Goal: Information Seeking & Learning: Learn about a topic

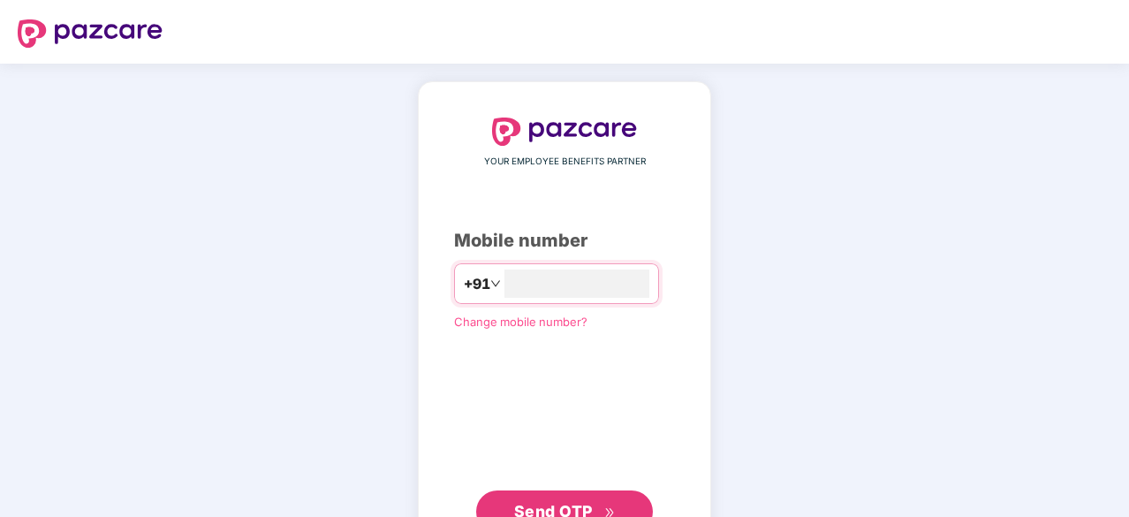
scroll to position [42, 0]
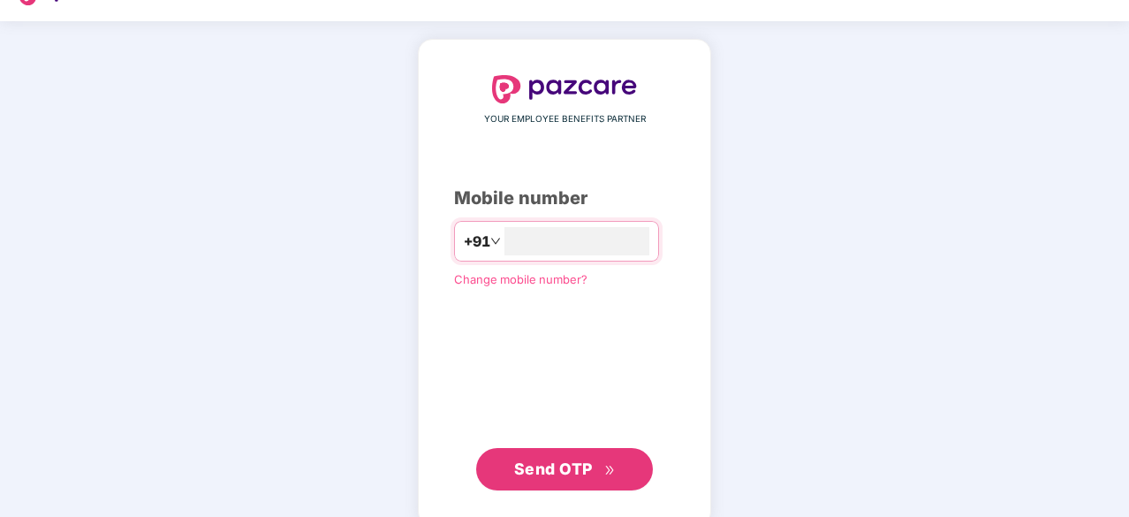
type input "**********"
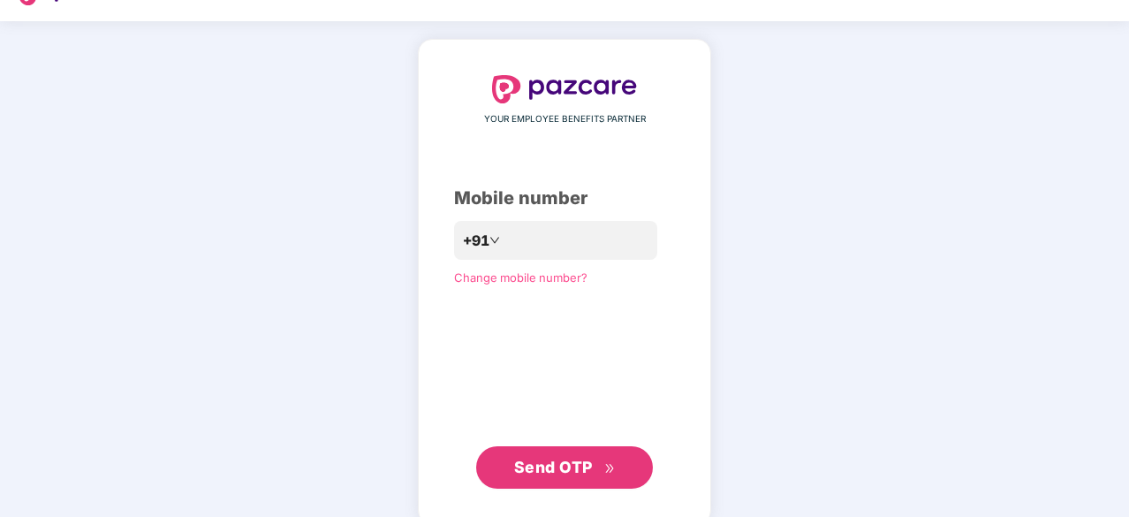
click at [588, 469] on span "Send OTP" at bounding box center [553, 467] width 79 height 19
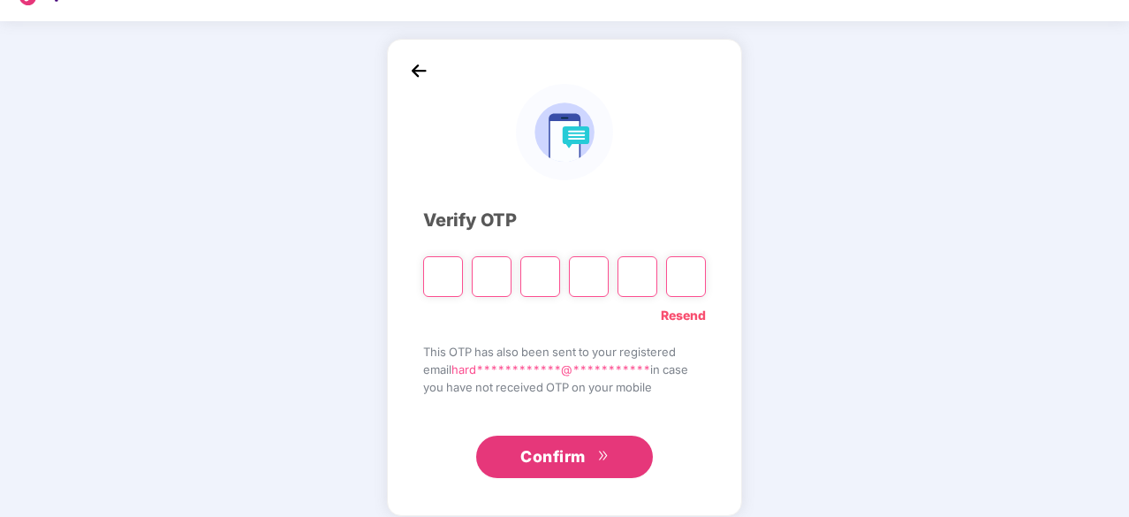
type input "*"
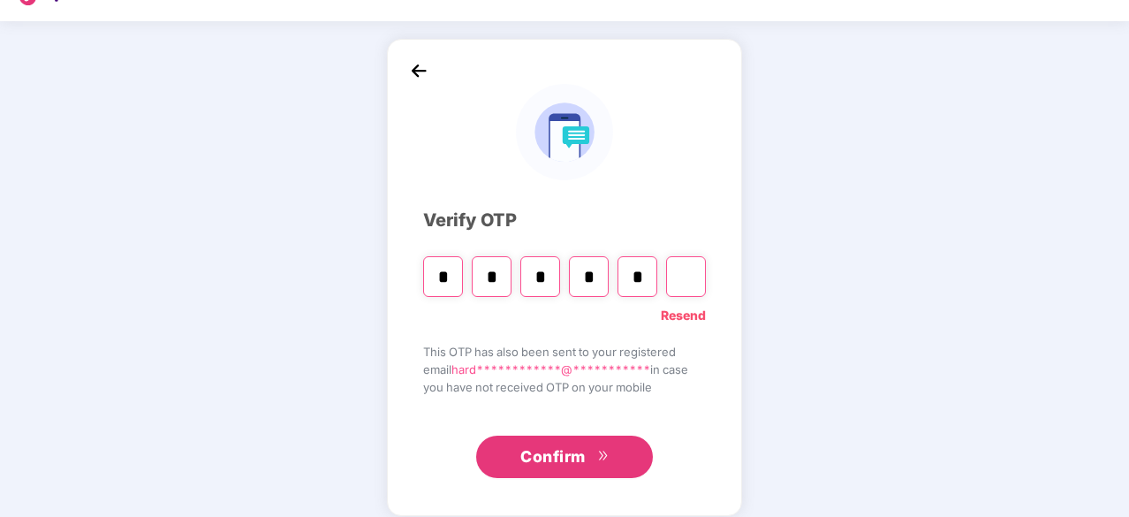
type input "*"
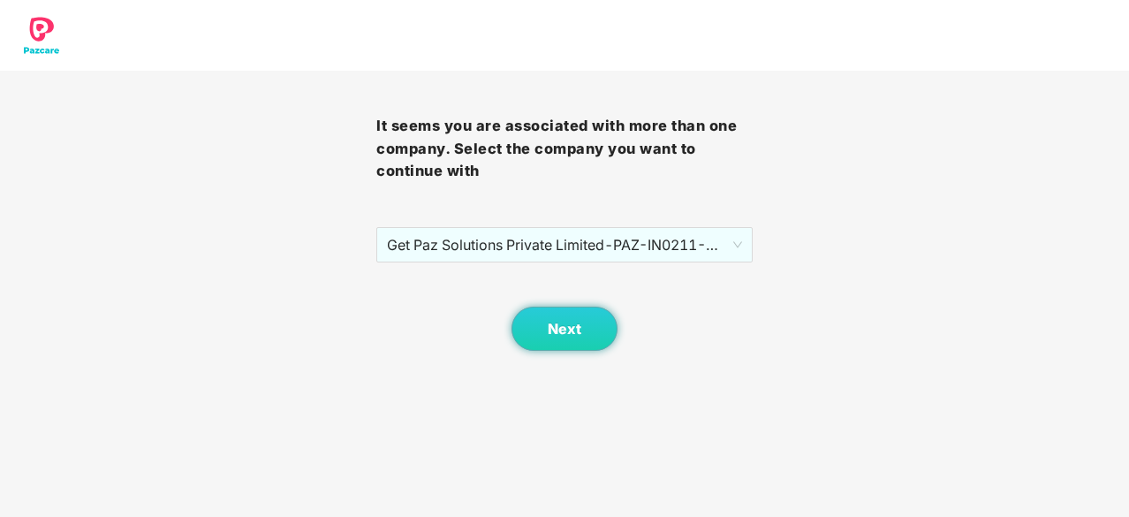
scroll to position [0, 0]
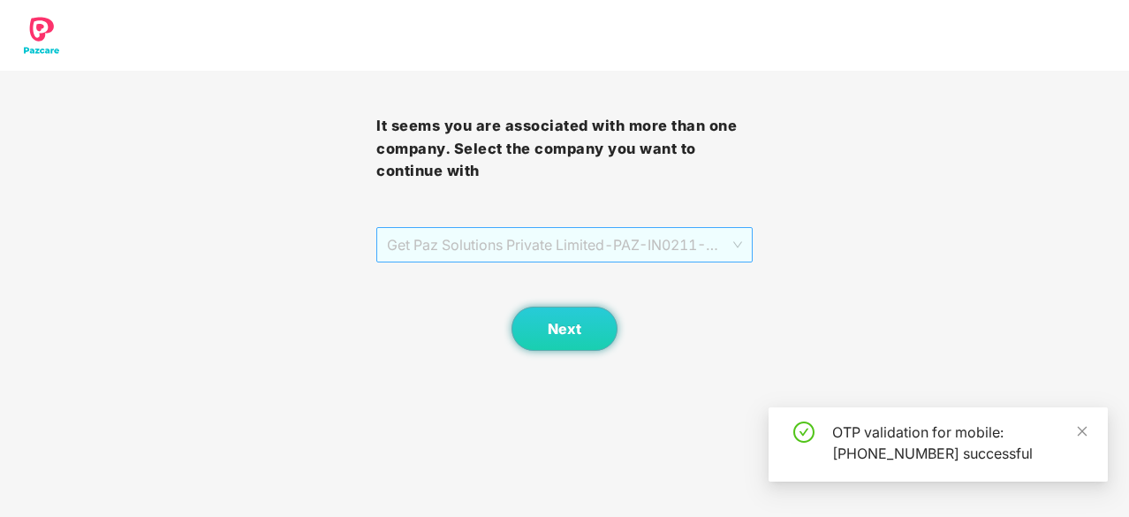
click at [542, 253] on span "Get Paz Solutions Private Limited - PAZ-IN0211 - EMPLOYEE" at bounding box center [564, 245] width 355 height 34
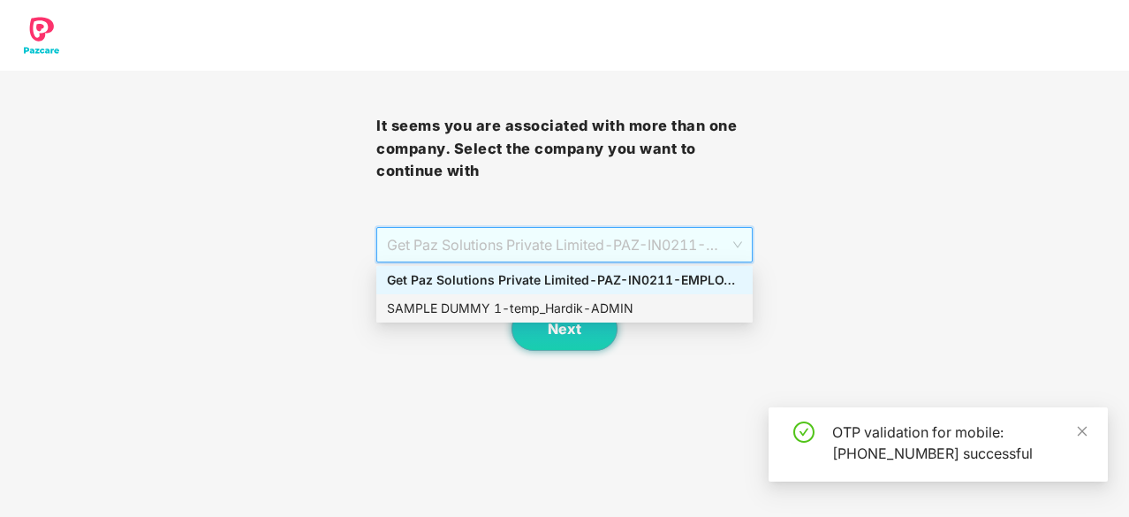
click at [567, 307] on div "SAMPLE DUMMY 1 - temp_Hardik - ADMIN" at bounding box center [564, 308] width 355 height 19
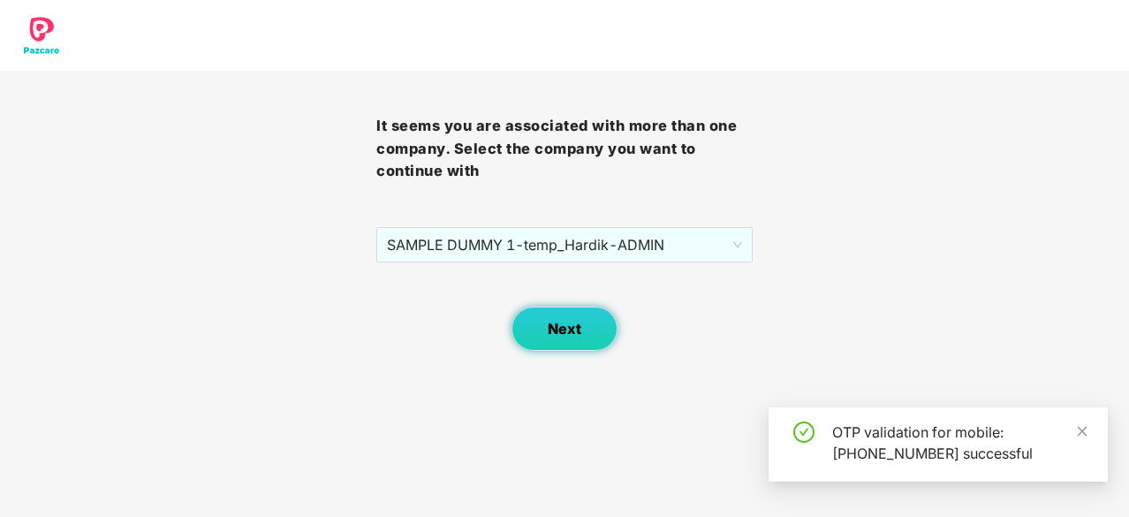
click at [582, 336] on button "Next" at bounding box center [565, 329] width 106 height 44
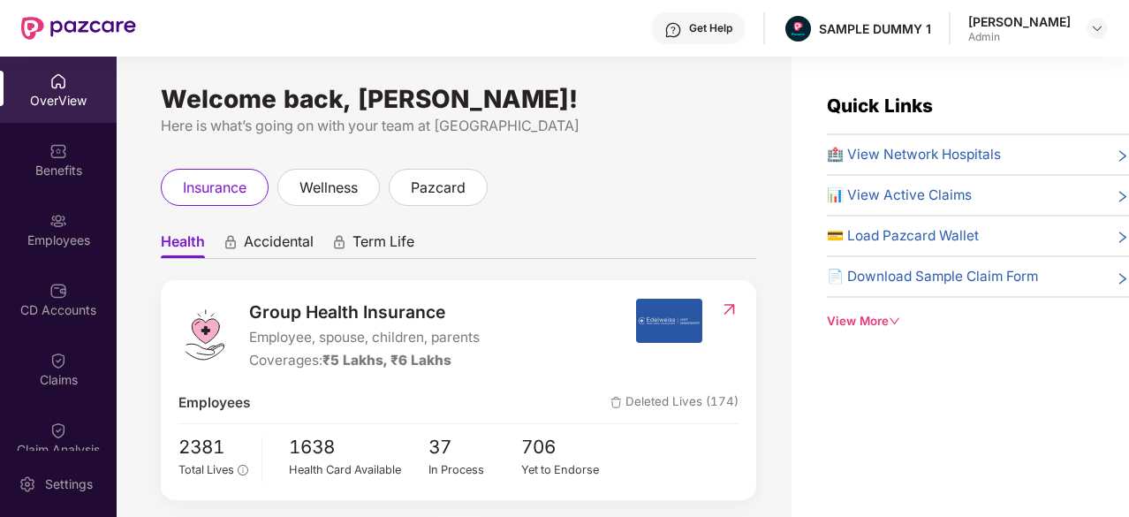
click at [863, 148] on span "🏥 View Network Hospitals" at bounding box center [914, 154] width 174 height 21
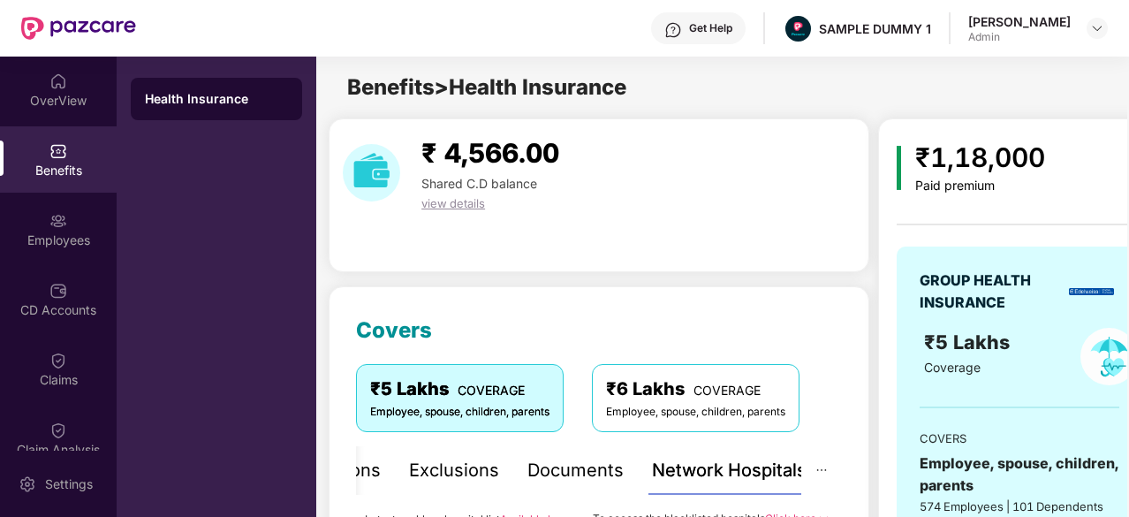
scroll to position [227, 0]
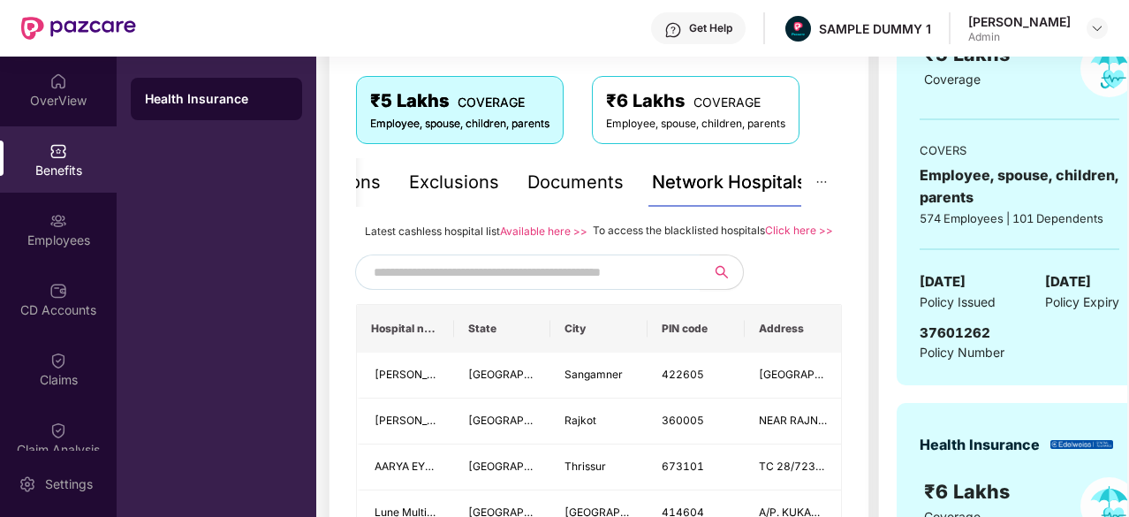
scroll to position [289, 0]
click at [498, 284] on input "text" at bounding box center [525, 271] width 302 height 27
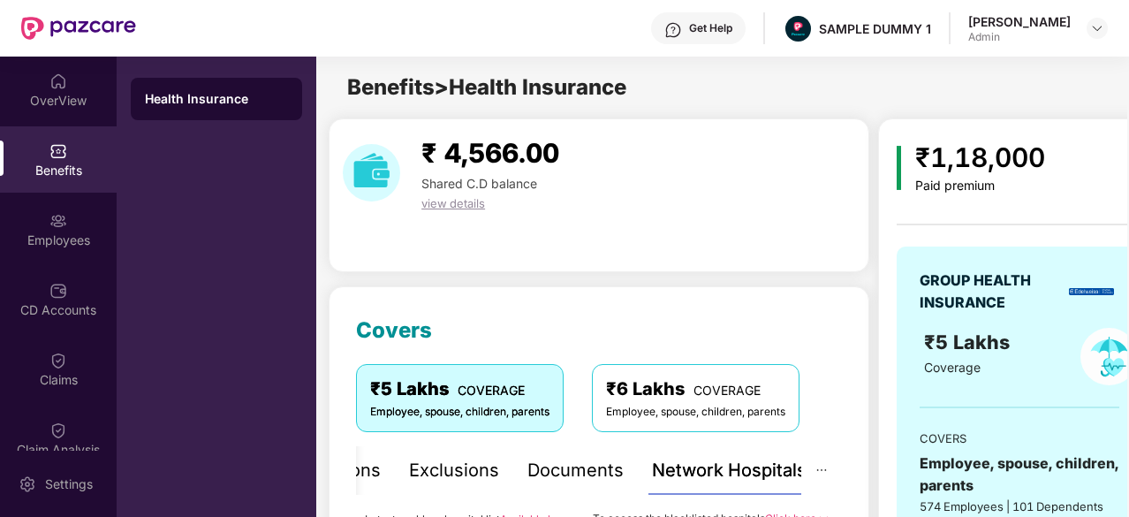
scroll to position [216, 0]
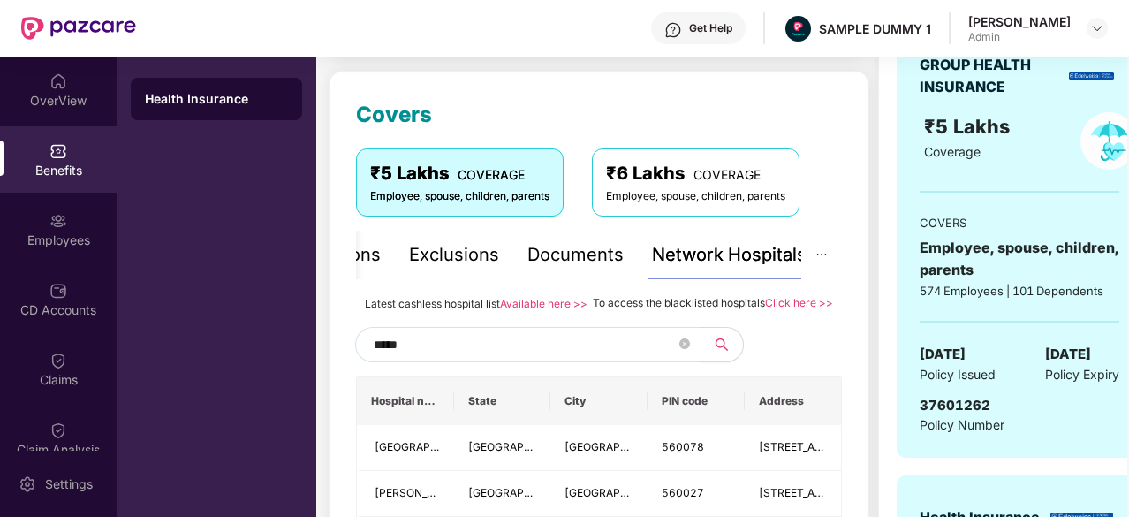
type input "******"
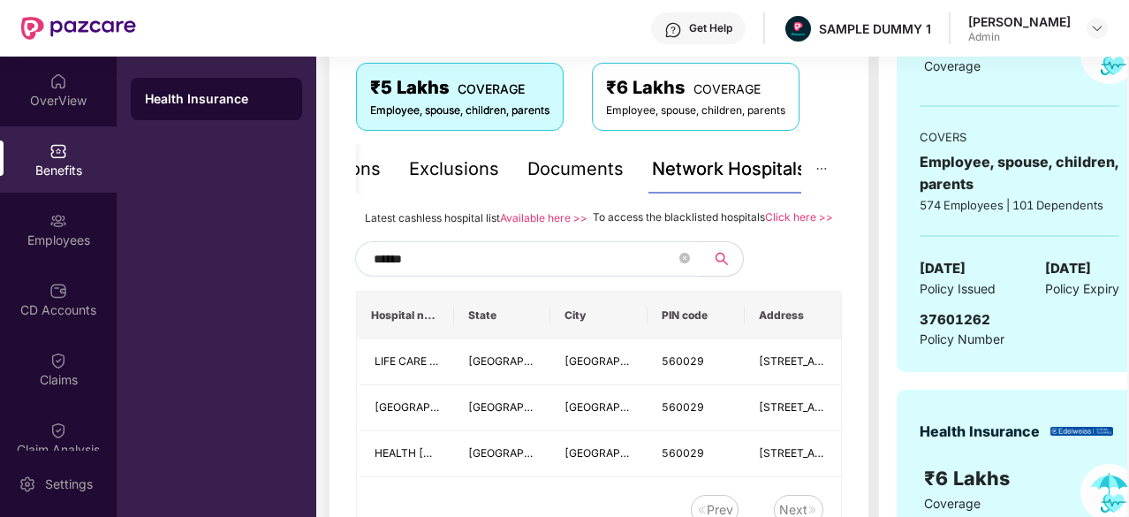
scroll to position [299, 0]
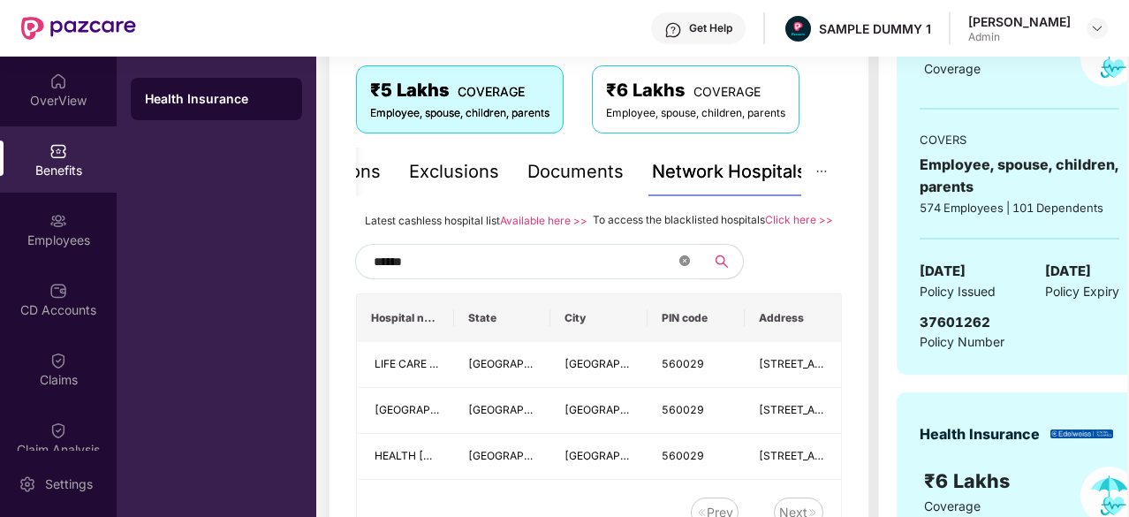
click at [683, 266] on icon "close-circle" at bounding box center [684, 260] width 11 height 11
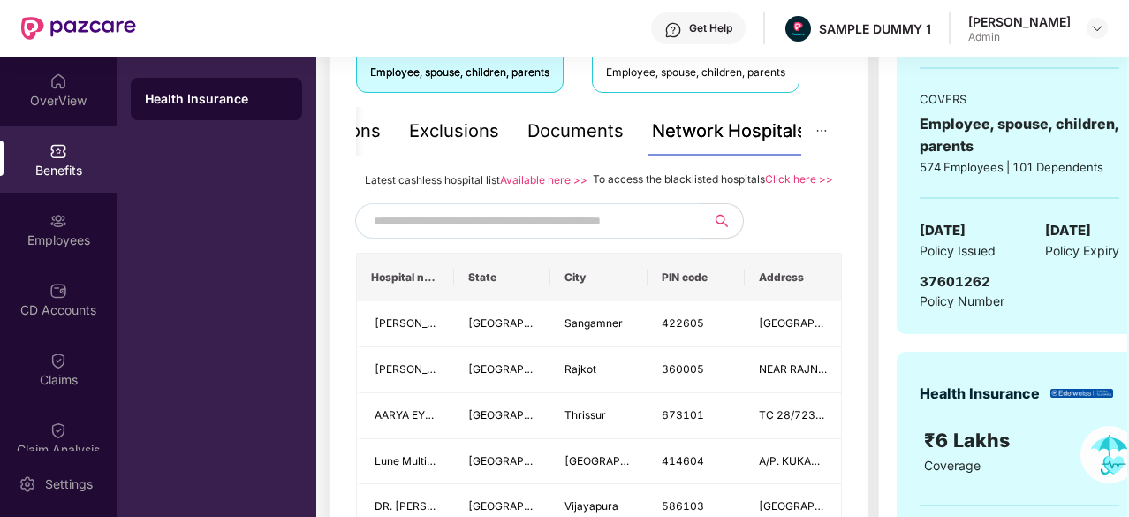
scroll to position [389, 0]
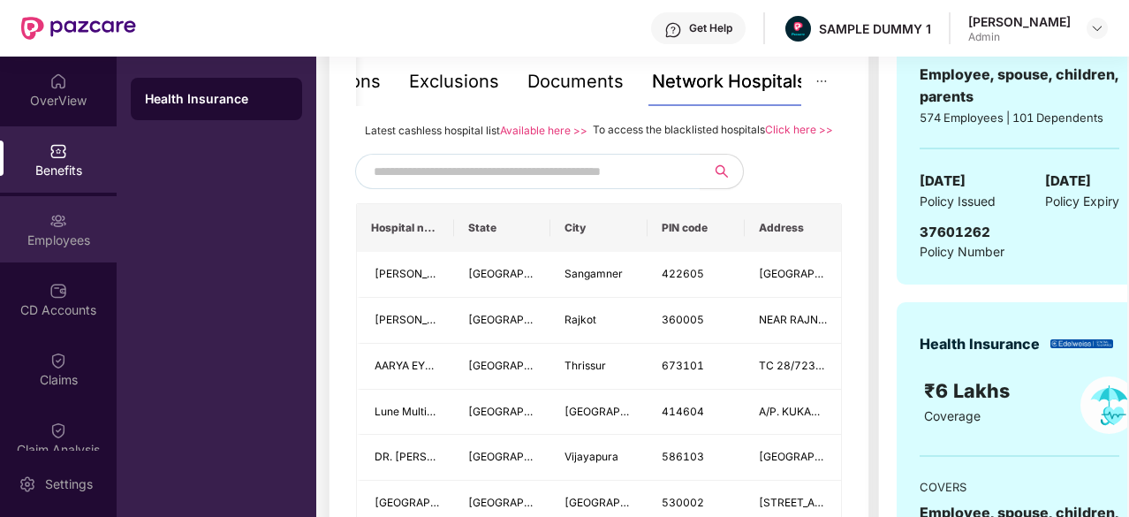
click at [67, 243] on div "Employees" at bounding box center [58, 240] width 117 height 18
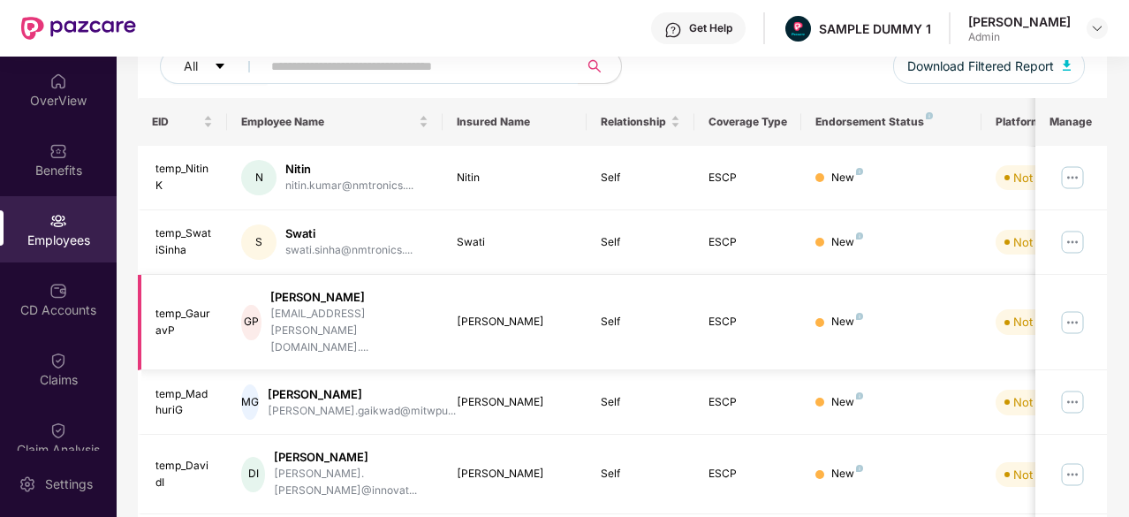
scroll to position [0, 0]
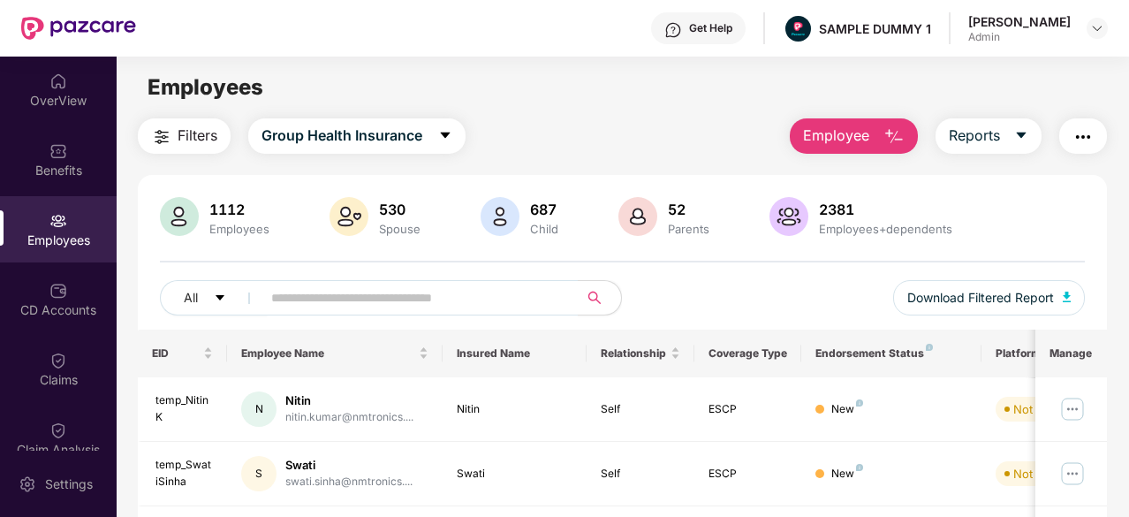
click at [579, 57] on main "Employees Filters Group Health Insurance Employee Reports 1112 Employees 530 Sp…" at bounding box center [623, 315] width 1012 height 517
click at [421, 301] on input "text" at bounding box center [413, 297] width 284 height 27
click at [841, 126] on span "Employee" at bounding box center [836, 136] width 66 height 22
click at [774, 141] on div "Employee Reports" at bounding box center [939, 135] width 335 height 35
click at [46, 301] on div "CD Accounts" at bounding box center [58, 310] width 117 height 18
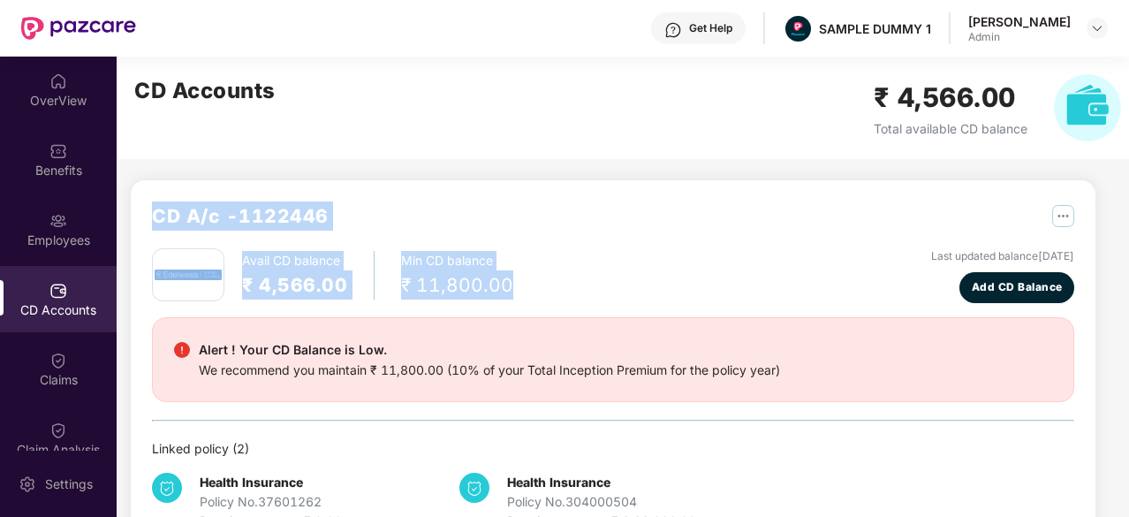
drag, startPoint x: 157, startPoint y: 218, endPoint x: 521, endPoint y: 296, distance: 372.2
click at [521, 296] on div "CD A/c - 1122446 Avail CD balance ₹ 4,566.00 Min CD balance ₹ 11,800.00 Last up…" at bounding box center [613, 366] width 922 height 330
click at [235, 254] on div "Avail CD balance ₹ 4,566.00 Min CD balance ₹ 11,800.00" at bounding box center [332, 274] width 361 height 53
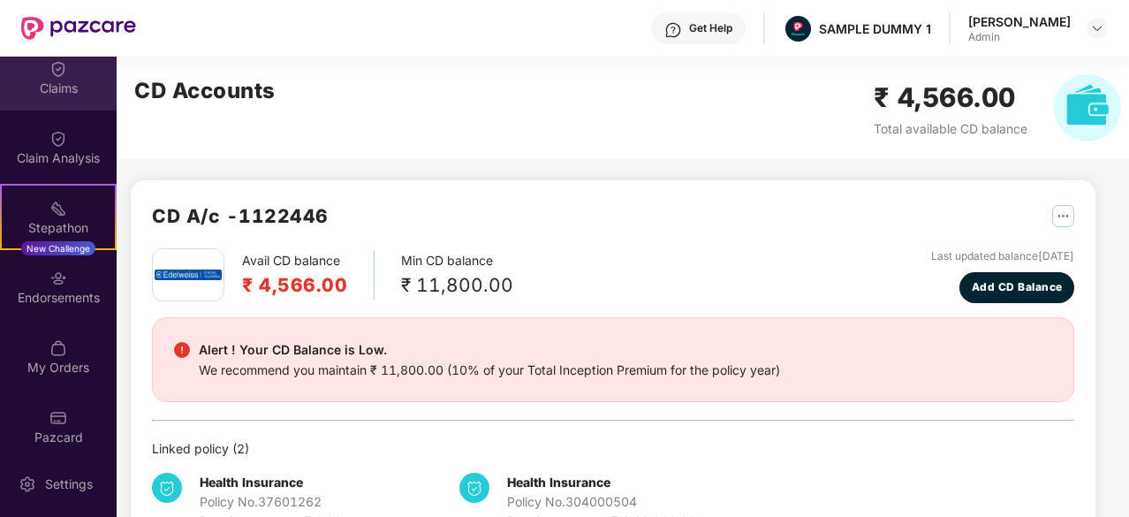
scroll to position [301, 0]
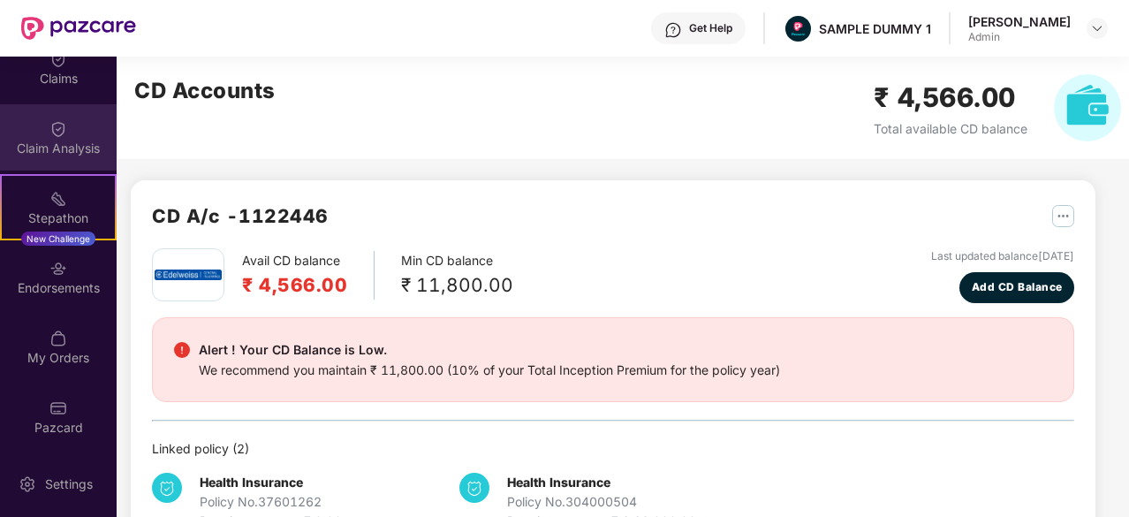
click at [49, 113] on div "Claim Analysis" at bounding box center [58, 137] width 117 height 66
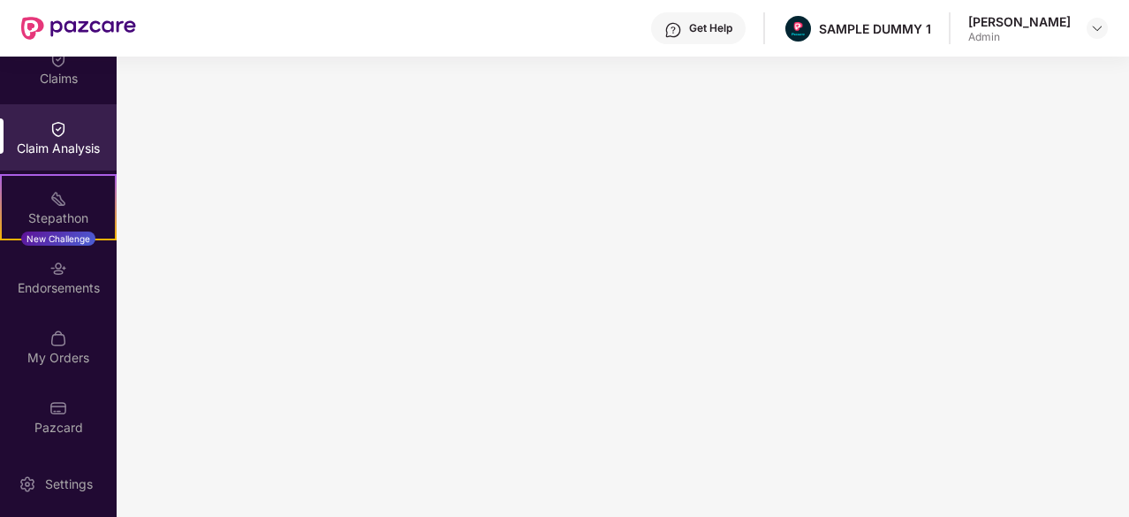
click at [693, 27] on div "Get Help" at bounding box center [710, 28] width 43 height 14
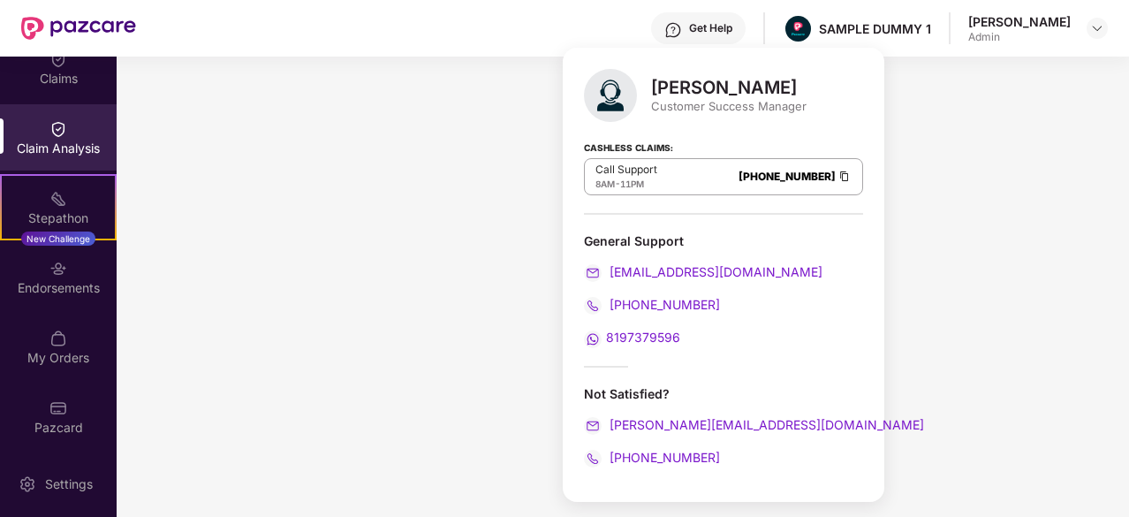
click at [557, 40] on div "Get Help SAMPLE DUMMY 1 Hardik Maheswari Admin" at bounding box center [622, 28] width 972 height 57
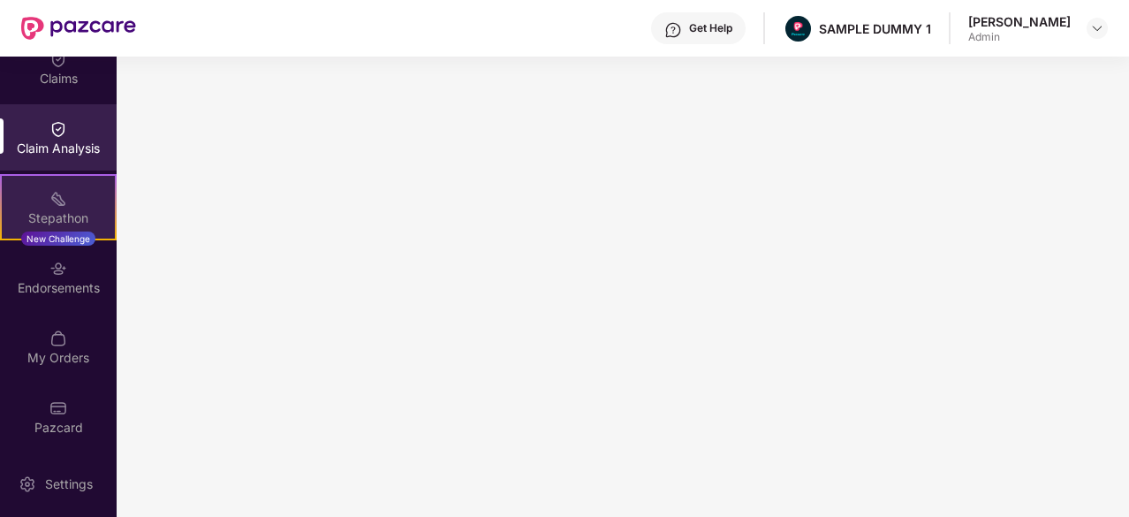
scroll to position [0, 0]
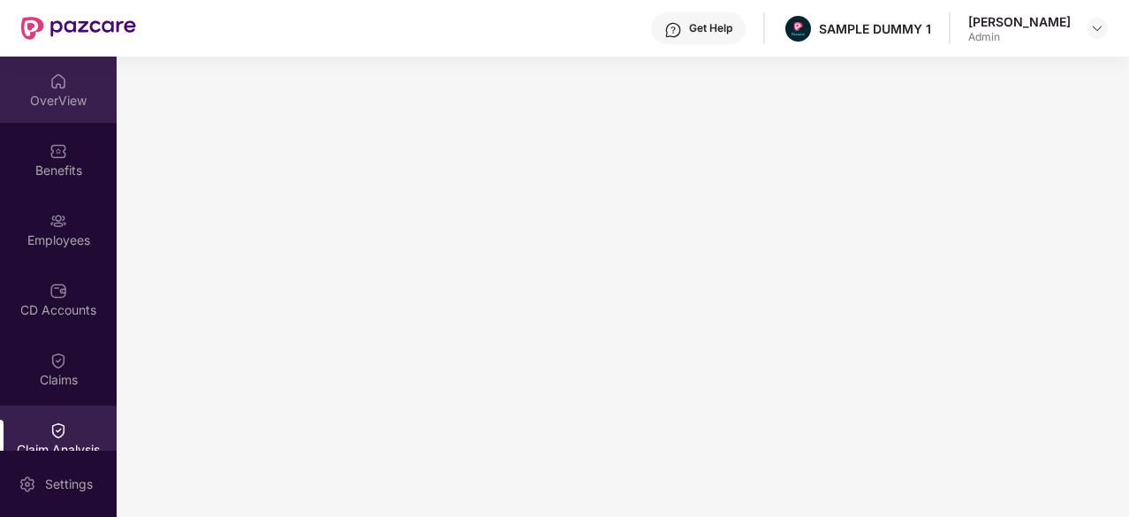
click at [58, 64] on div "OverView" at bounding box center [58, 90] width 117 height 66
